Goal: Task Accomplishment & Management: Manage account settings

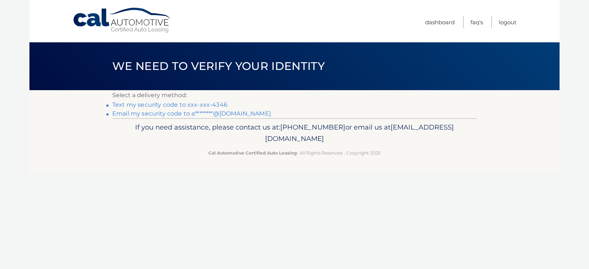
click at [195, 104] on link "Text my security code to xxx-xxx-4346" at bounding box center [169, 104] width 115 height 7
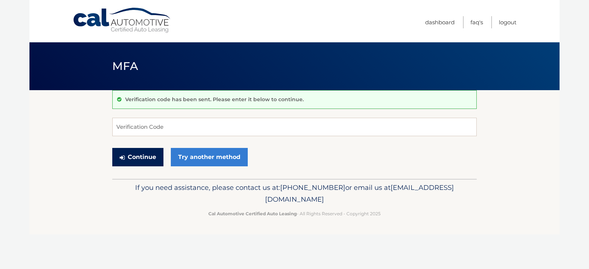
click at [145, 155] on button "Continue" at bounding box center [137, 157] width 51 height 18
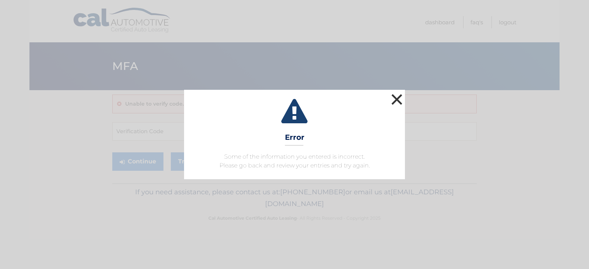
click at [401, 100] on button "×" at bounding box center [396, 99] width 15 height 15
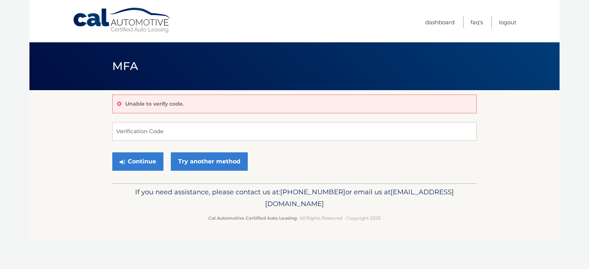
click at [133, 104] on p "Unable to verify code." at bounding box center [154, 103] width 59 height 7
click at [151, 102] on p "Unable to verify code." at bounding box center [154, 103] width 59 height 7
click at [151, 134] on input "Verification Code" at bounding box center [294, 131] width 364 height 18
type input "284122"
click at [141, 160] on button "Continue" at bounding box center [137, 161] width 51 height 18
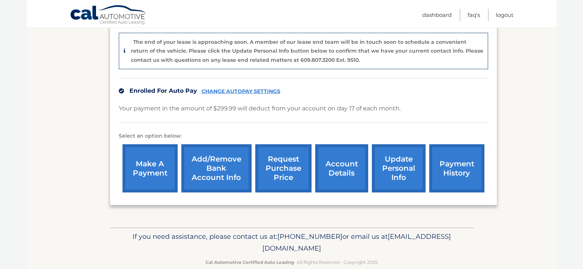
scroll to position [195, 0]
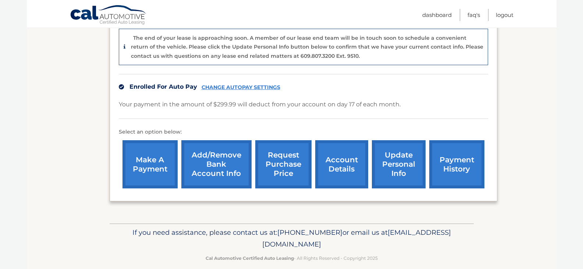
click at [458, 153] on link "payment history" at bounding box center [457, 164] width 55 height 48
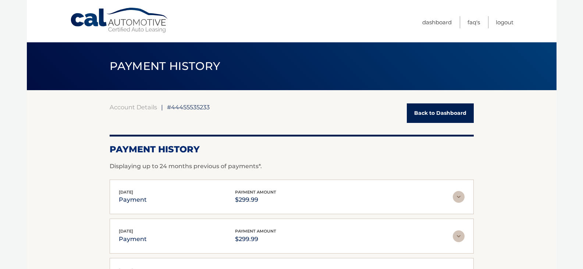
click at [439, 112] on link "Back to Dashboard" at bounding box center [440, 113] width 67 height 20
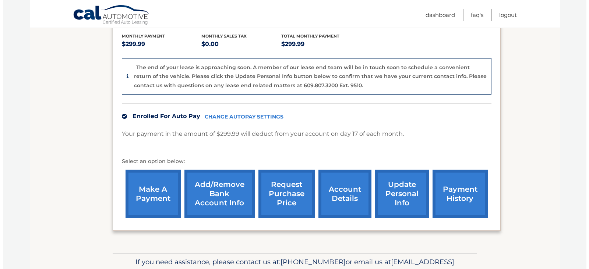
scroll to position [195, 0]
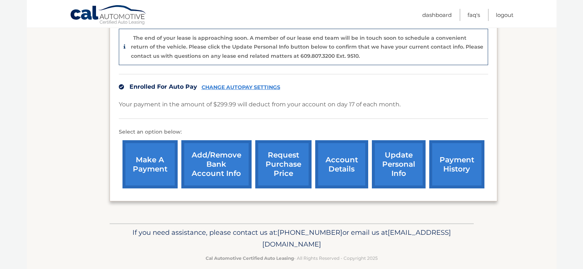
click at [286, 148] on link "request purchase price" at bounding box center [283, 164] width 56 height 48
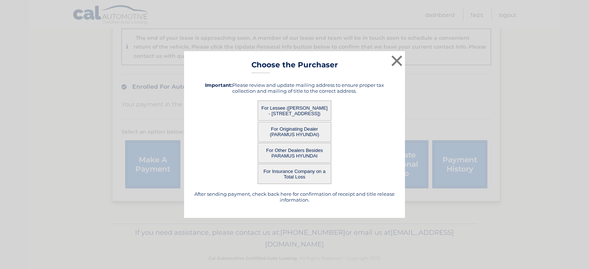
click at [294, 131] on button "For Originating Dealer (PARAMUS HYUNDAI)" at bounding box center [295, 132] width 74 height 20
click at [285, 131] on button "For Originating Dealer (PARAMUS HYUNDAI)" at bounding box center [295, 132] width 74 height 20
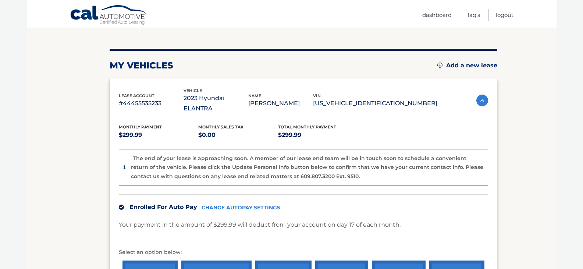
scroll to position [74, 0]
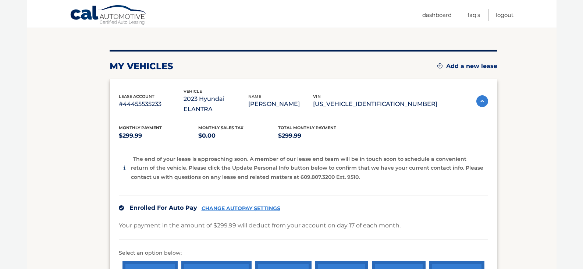
click at [481, 95] on img at bounding box center [483, 101] width 12 height 12
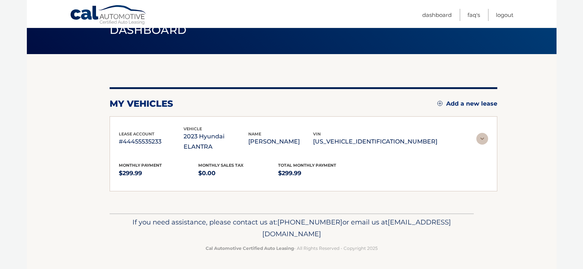
scroll to position [0, 0]
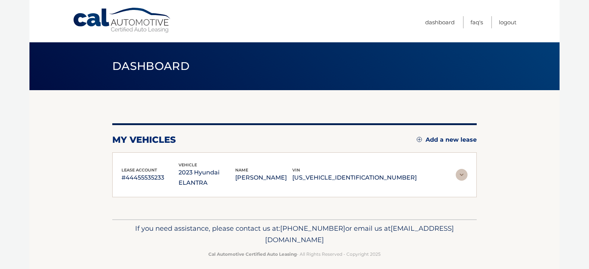
click at [462, 170] on img at bounding box center [462, 175] width 12 height 12
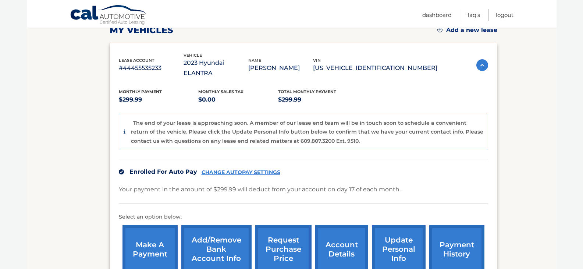
scroll to position [110, 0]
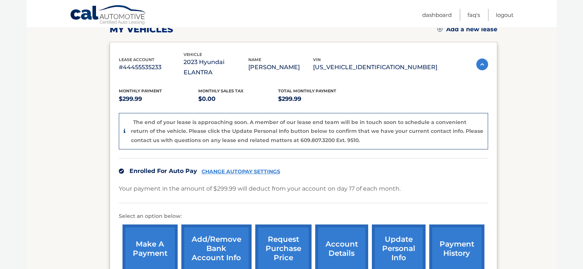
click at [342, 231] on link "account details" at bounding box center [341, 249] width 53 height 48
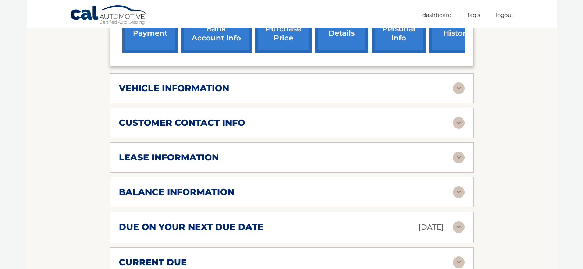
scroll to position [331, 0]
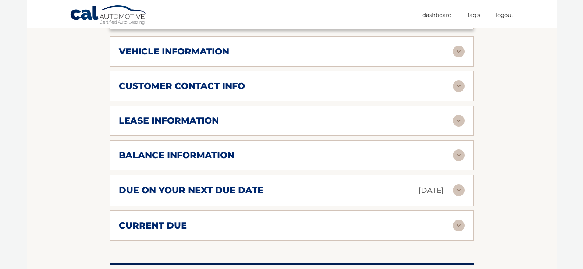
click at [459, 115] on img at bounding box center [459, 121] width 12 height 12
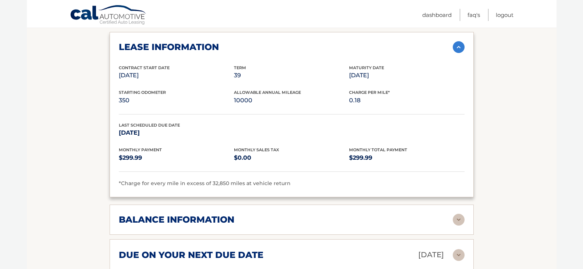
scroll to position [515, 0]
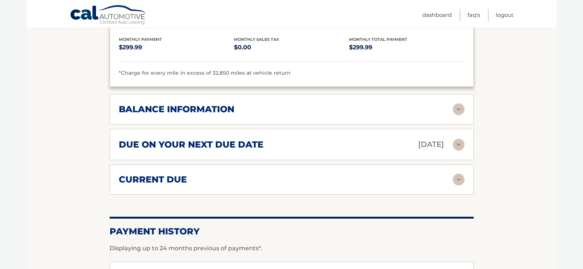
click at [458, 174] on img at bounding box center [459, 180] width 12 height 12
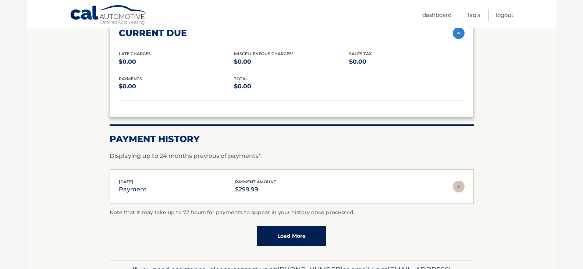
scroll to position [662, 0]
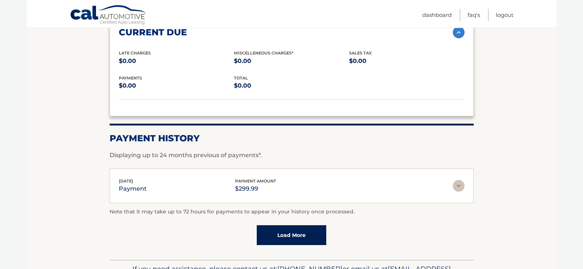
click at [460, 180] on img at bounding box center [459, 186] width 12 height 12
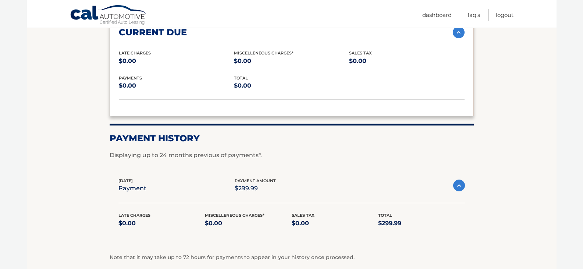
click at [460, 180] on img at bounding box center [459, 186] width 12 height 12
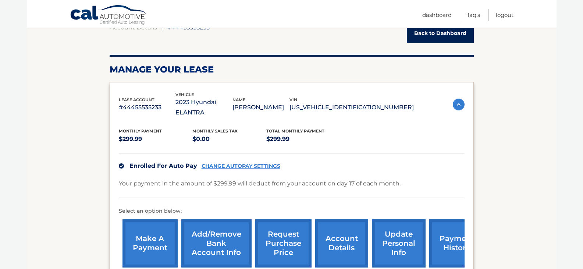
scroll to position [0, 0]
